Goal: Task Accomplishment & Management: Manage account settings

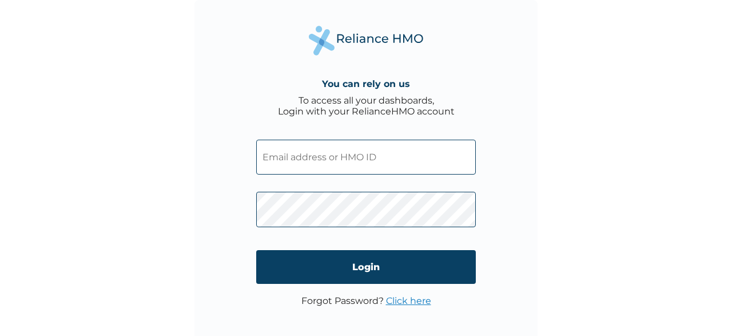
click at [323, 161] on input "text" at bounding box center [366, 156] width 220 height 35
type input "TQS/10007/B"
click at [187, 230] on div "You can rely on us To access all your dashboards, Login with your RelianceHMO a…" at bounding box center [366, 168] width 732 height 336
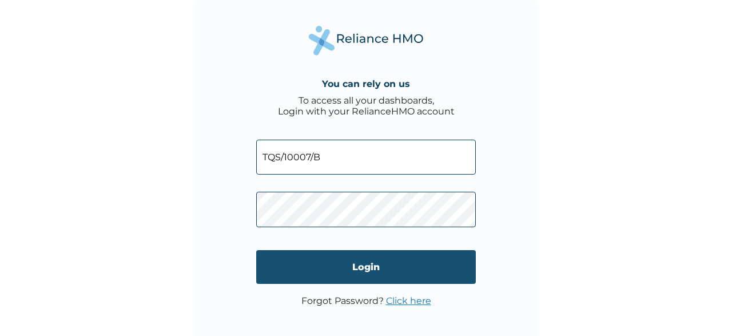
click at [298, 256] on input "Login" at bounding box center [366, 267] width 220 height 34
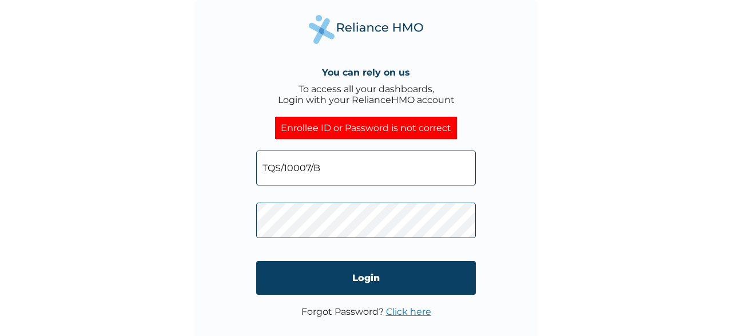
click at [333, 314] on p "Forgot Password? Click here" at bounding box center [366, 311] width 130 height 11
click at [405, 309] on link "Click here" at bounding box center [408, 311] width 45 height 11
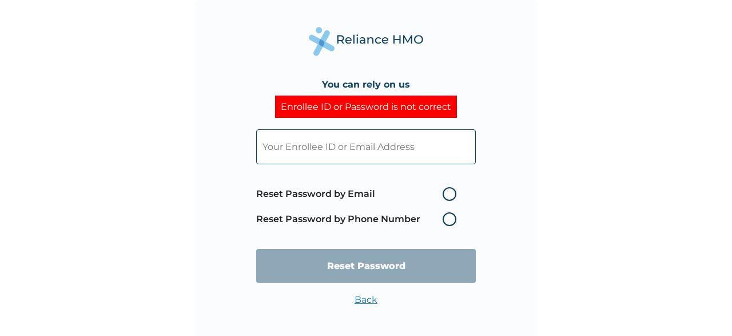
click at [449, 217] on label "Reset Password by Phone Number" at bounding box center [359, 219] width 206 height 14
click at [449, 220] on label "Reset Password by Phone Number" at bounding box center [359, 219] width 206 height 14
click at [380, 149] on input "text" at bounding box center [366, 146] width 220 height 35
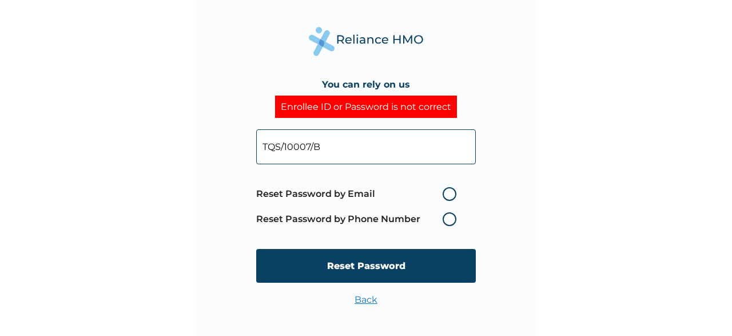
type input "TQS/10007/B"
click at [450, 219] on label "Reset Password by Phone Number" at bounding box center [359, 219] width 206 height 14
click at [344, 220] on label "Reset Password by Phone Number" at bounding box center [359, 219] width 206 height 14
click at [346, 189] on label "Reset Password by Email" at bounding box center [359, 194] width 206 height 14
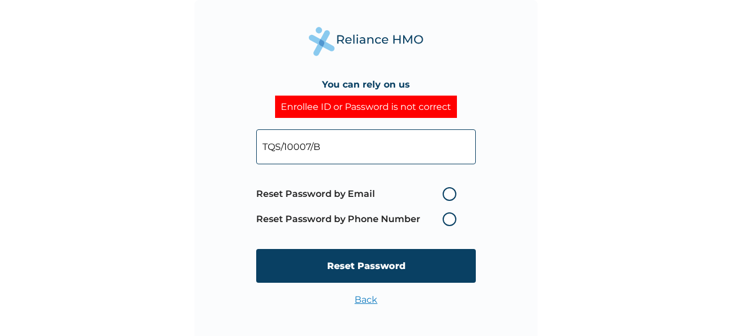
click at [426, 189] on input "Reset Password by Email" at bounding box center [435, 194] width 18 height 18
radio input "true"
click at [350, 220] on label "Reset Password by Phone Number" at bounding box center [359, 219] width 206 height 14
click at [363, 219] on label "Reset Password by Phone Number" at bounding box center [359, 219] width 206 height 14
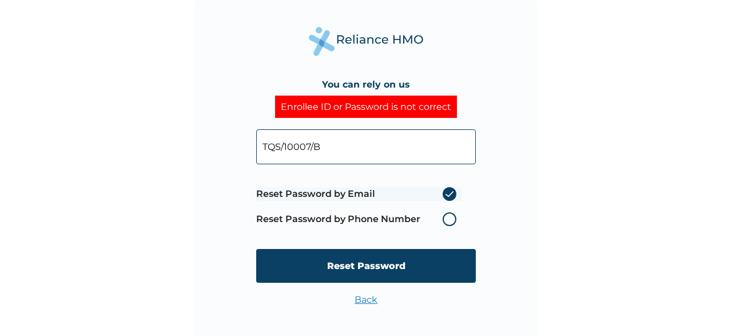
click at [363, 219] on label "Reset Password by Phone Number" at bounding box center [359, 219] width 206 height 14
click at [452, 216] on label "Reset Password by Phone Number" at bounding box center [359, 219] width 206 height 14
drag, startPoint x: 452, startPoint y: 216, endPoint x: 450, endPoint y: 197, distance: 18.9
click at [450, 197] on span "Reset Password by Email Reset Password by Phone Number" at bounding box center [359, 206] width 206 height 50
click at [450, 197] on label "Reset Password by Email" at bounding box center [359, 194] width 206 height 14
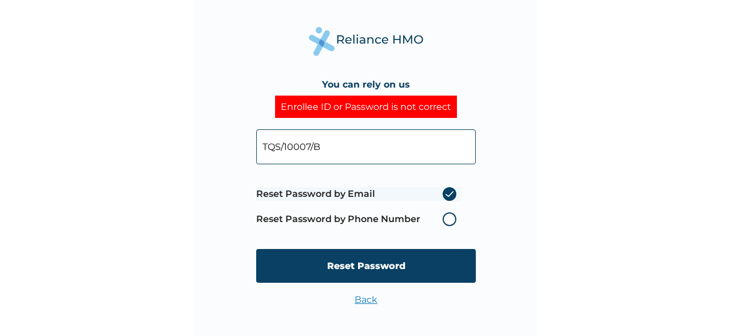
click at [445, 197] on input "Reset Password by Email" at bounding box center [435, 194] width 18 height 18
click at [348, 195] on label "Reset Password by Email" at bounding box center [359, 194] width 206 height 14
click at [426, 195] on input "Reset Password by Email" at bounding box center [435, 194] width 18 height 18
click at [348, 195] on label "Reset Password by Email" at bounding box center [359, 194] width 206 height 14
click at [426, 195] on input "Reset Password by Email" at bounding box center [435, 194] width 18 height 18
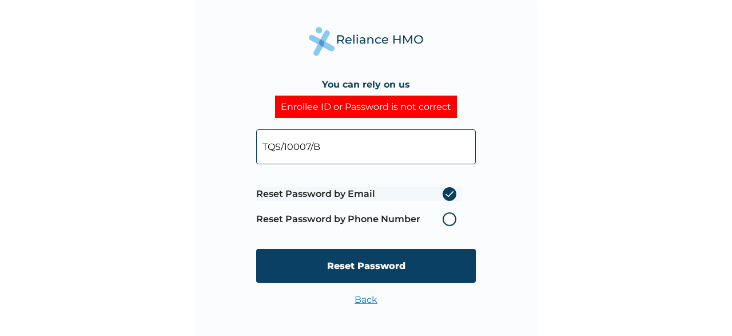
click at [448, 193] on label "Reset Password by Email" at bounding box center [359, 194] width 206 height 14
click at [445, 193] on input "Reset Password by Email" at bounding box center [435, 194] width 18 height 18
click at [448, 193] on label "Reset Password by Email" at bounding box center [359, 194] width 206 height 14
click at [445, 193] on input "Reset Password by Email" at bounding box center [435, 194] width 18 height 18
click at [450, 218] on label "Reset Password by Phone Number" at bounding box center [359, 219] width 206 height 14
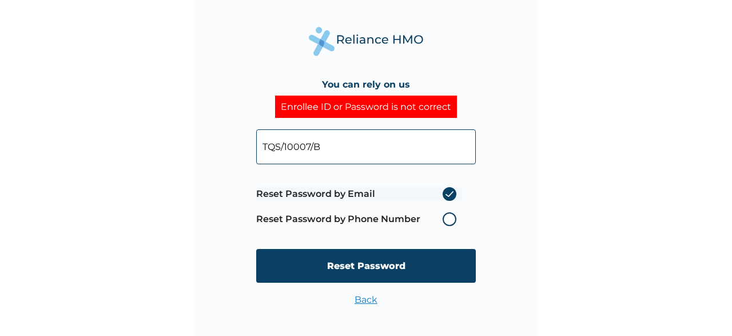
click at [450, 218] on label "Reset Password by Phone Number" at bounding box center [359, 219] width 206 height 14
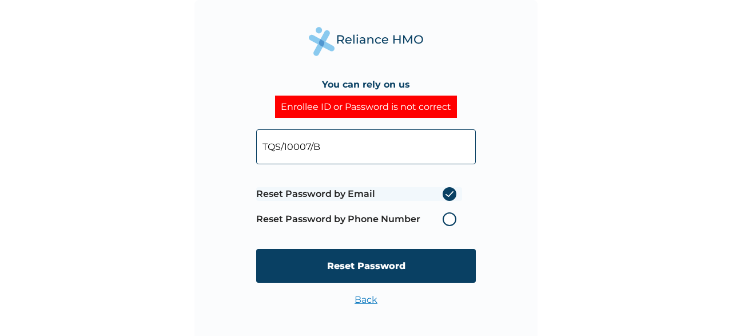
click at [450, 218] on label "Reset Password by Phone Number" at bounding box center [359, 219] width 206 height 14
click at [360, 140] on input "TQS/10007/B" at bounding box center [366, 146] width 220 height 35
click at [493, 211] on div "You can rely on us Enrollee ID or Password is not correct Reset Password by Ema…" at bounding box center [365, 171] width 343 height 343
click at [366, 299] on link "Back" at bounding box center [365, 299] width 23 height 11
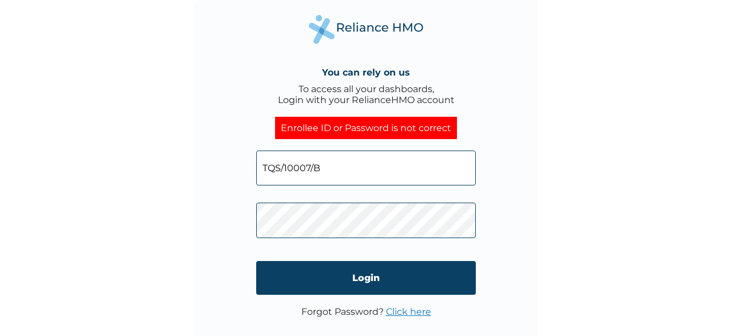
click at [404, 314] on link "Click here" at bounding box center [408, 311] width 45 height 11
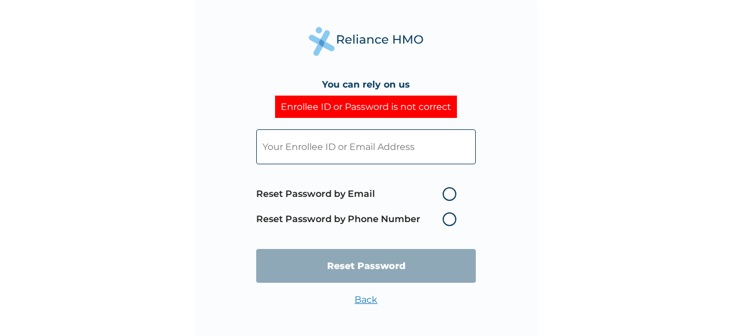
click at [450, 217] on label "Reset Password by Phone Number" at bounding box center [359, 219] width 206 height 14
click at [449, 194] on label "Reset Password by Email" at bounding box center [359, 194] width 206 height 14
click at [445, 194] on input "Reset Password by Email" at bounding box center [435, 194] width 18 height 18
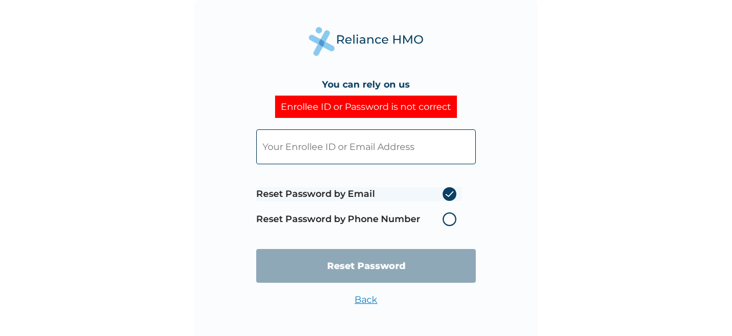
radio input "true"
